Goal: Task Accomplishment & Management: Use online tool/utility

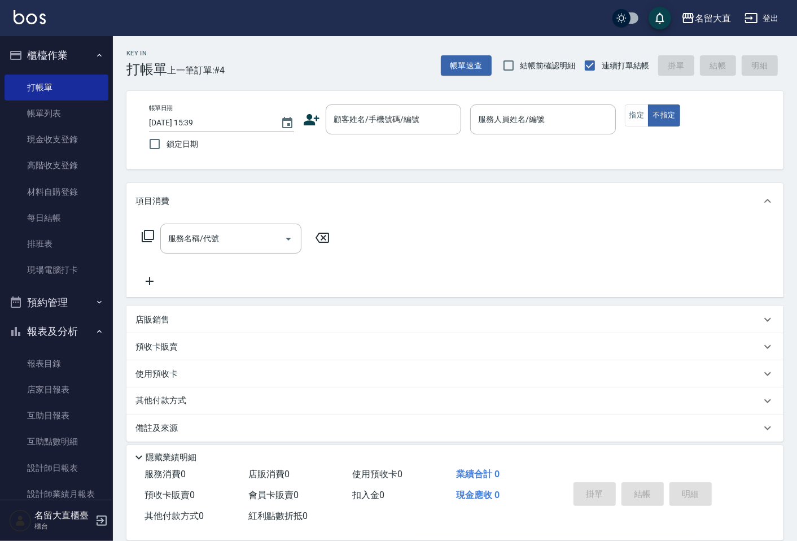
scroll to position [125, 0]
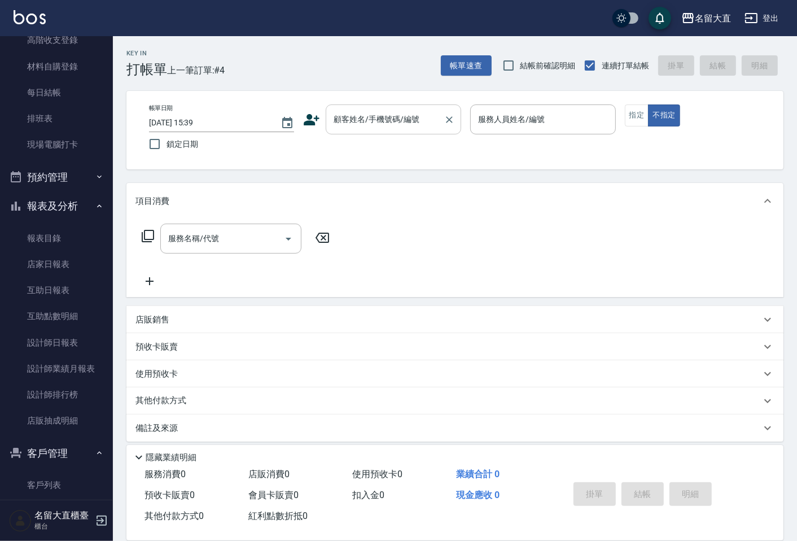
click at [384, 127] on input "顧客姓名/手機號碼/編號" at bounding box center [385, 119] width 108 height 20
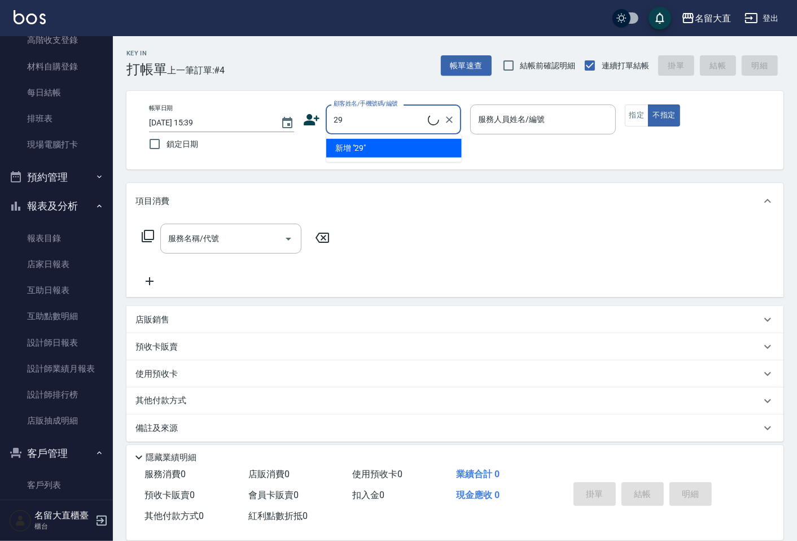
type input "2"
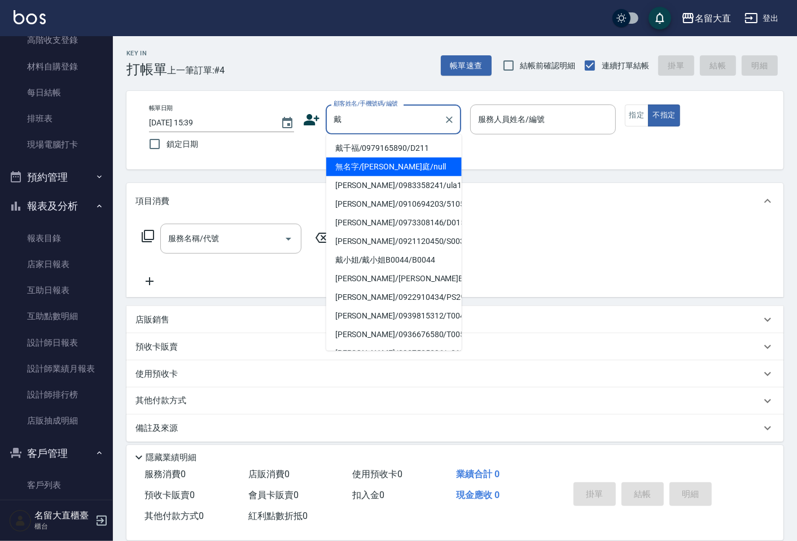
type input "無名字/[PERSON_NAME]庭/null"
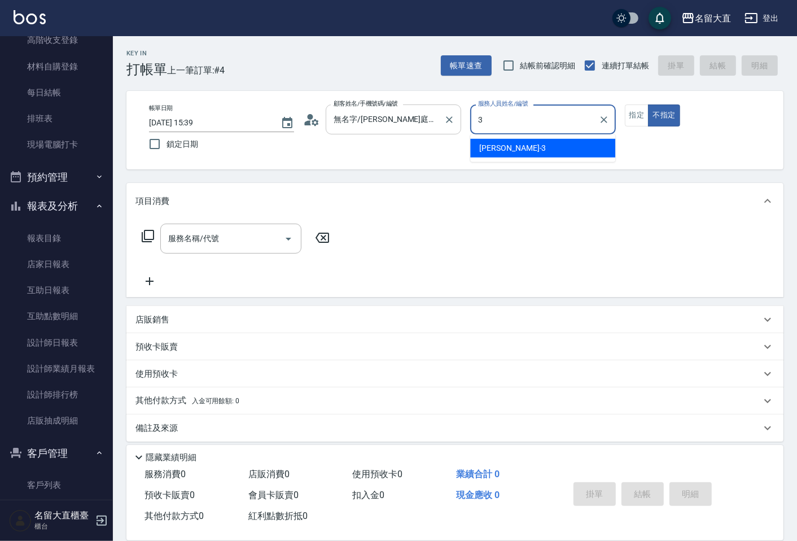
type input "[PERSON_NAME]3"
type button "false"
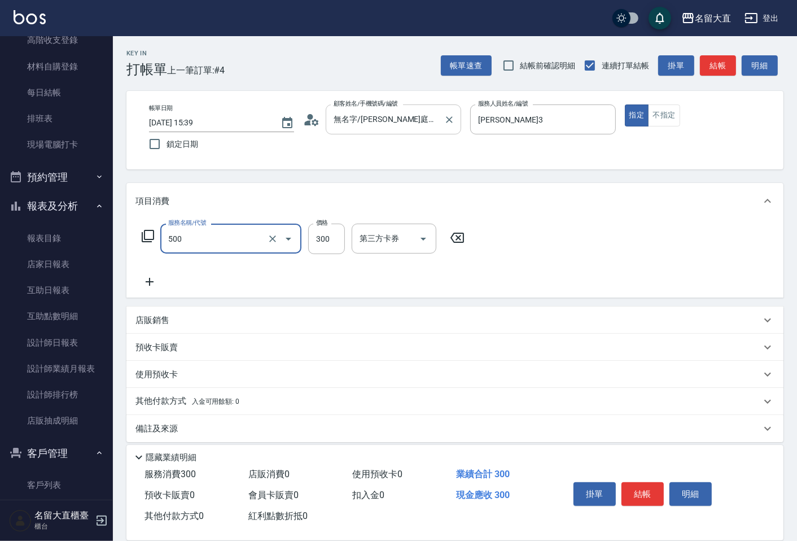
type input "洗髮(500)"
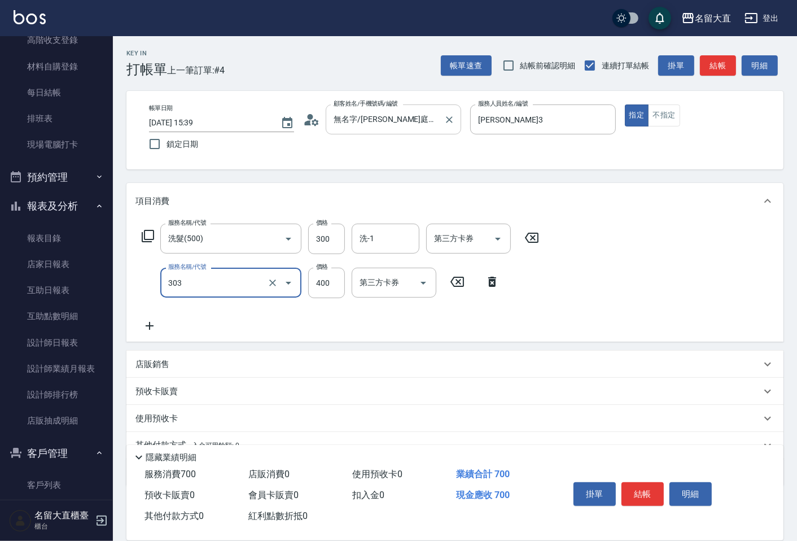
type input "剪髮(C級)(303)"
type input "350"
click at [642, 483] on button "結帳" at bounding box center [642, 494] width 42 height 24
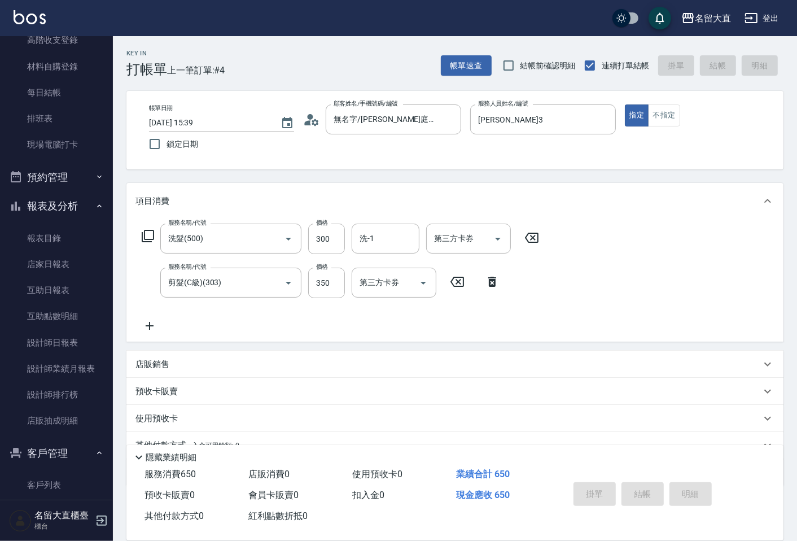
type input "[DATE] 16:16"
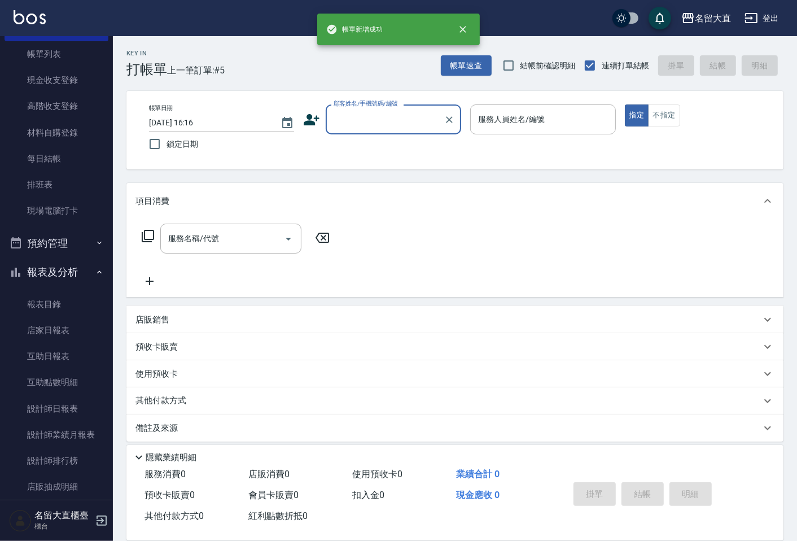
scroll to position [0, 0]
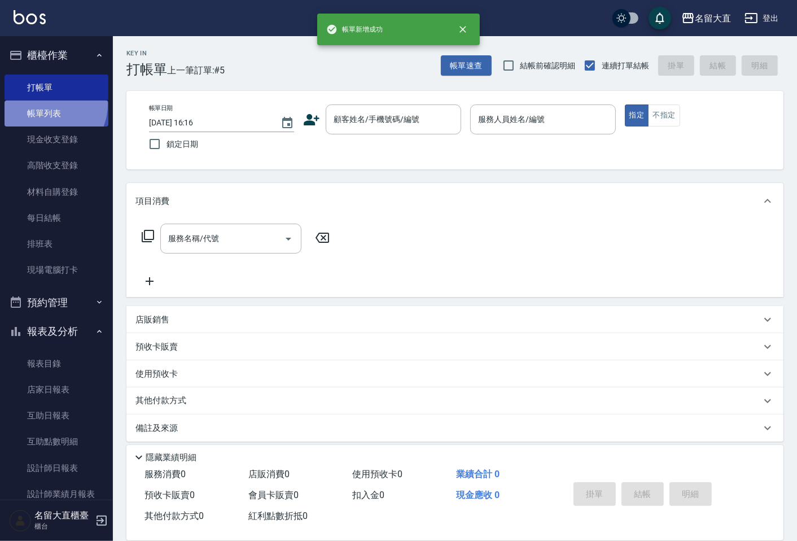
click at [45, 104] on link "帳單列表" at bounding box center [57, 113] width 104 height 26
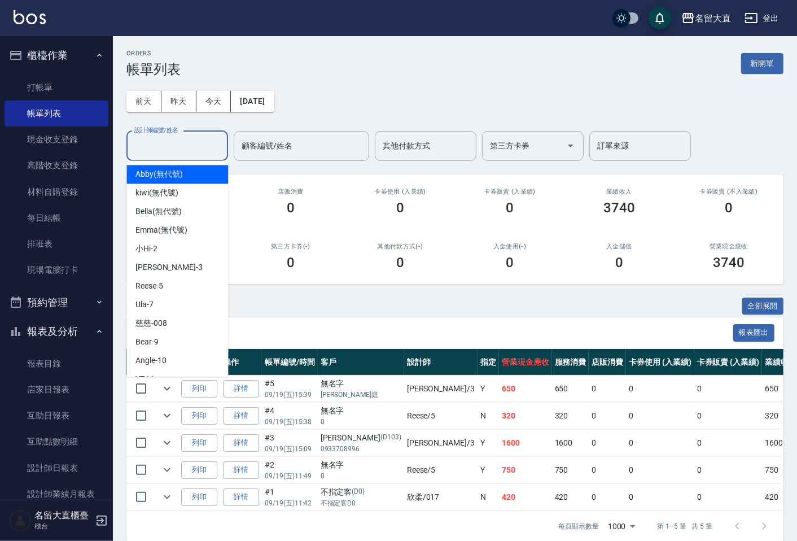
click at [188, 151] on input "設計師編號/姓名" at bounding box center [176, 146] width 91 height 20
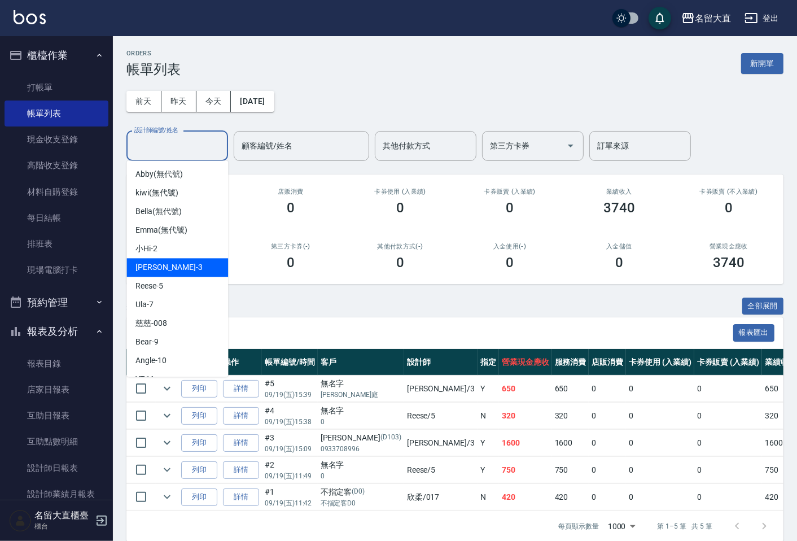
click at [164, 262] on span "[PERSON_NAME]3" at bounding box center [168, 267] width 67 height 12
type input "[PERSON_NAME]3"
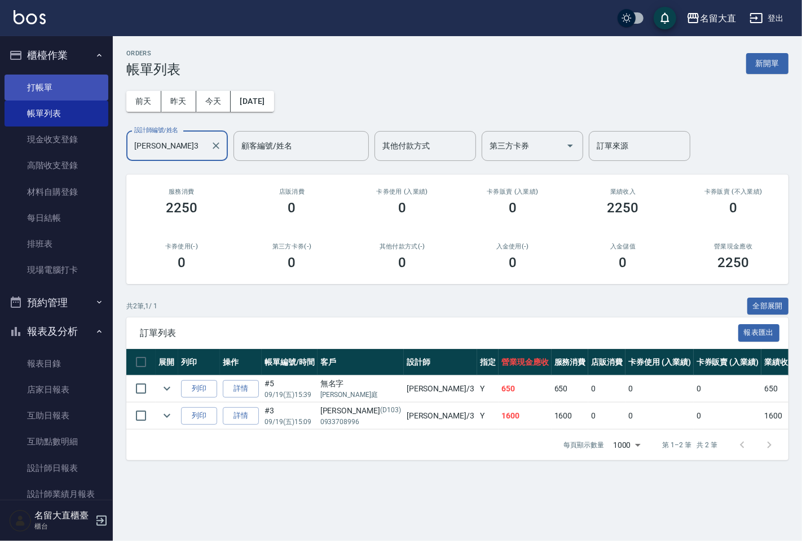
click at [66, 89] on link "打帳單" at bounding box center [57, 87] width 104 height 26
